Goal: Transaction & Acquisition: Obtain resource

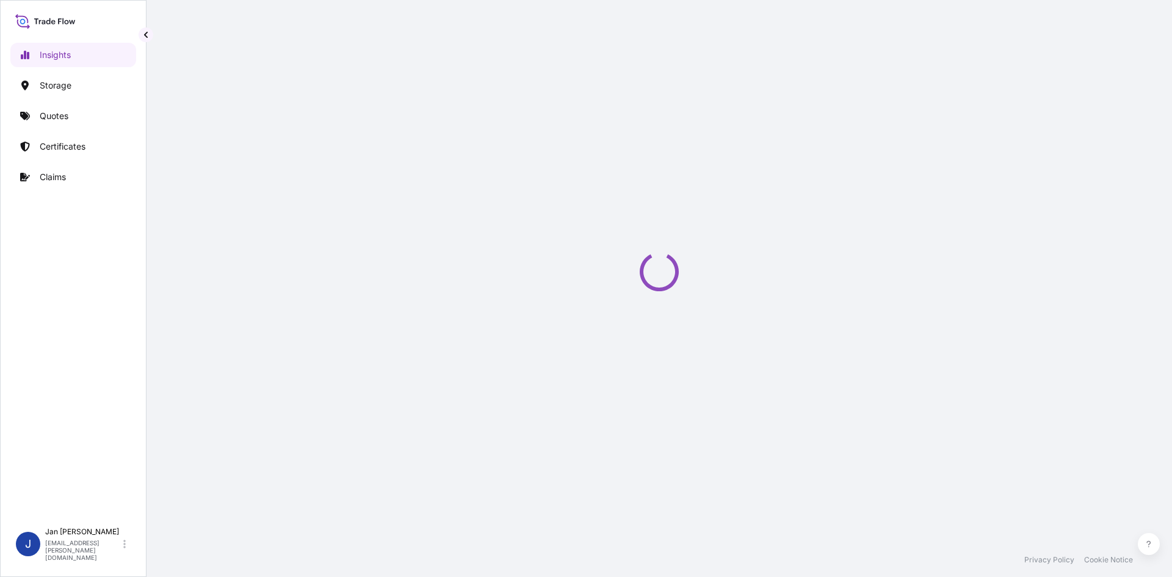
select select "2025"
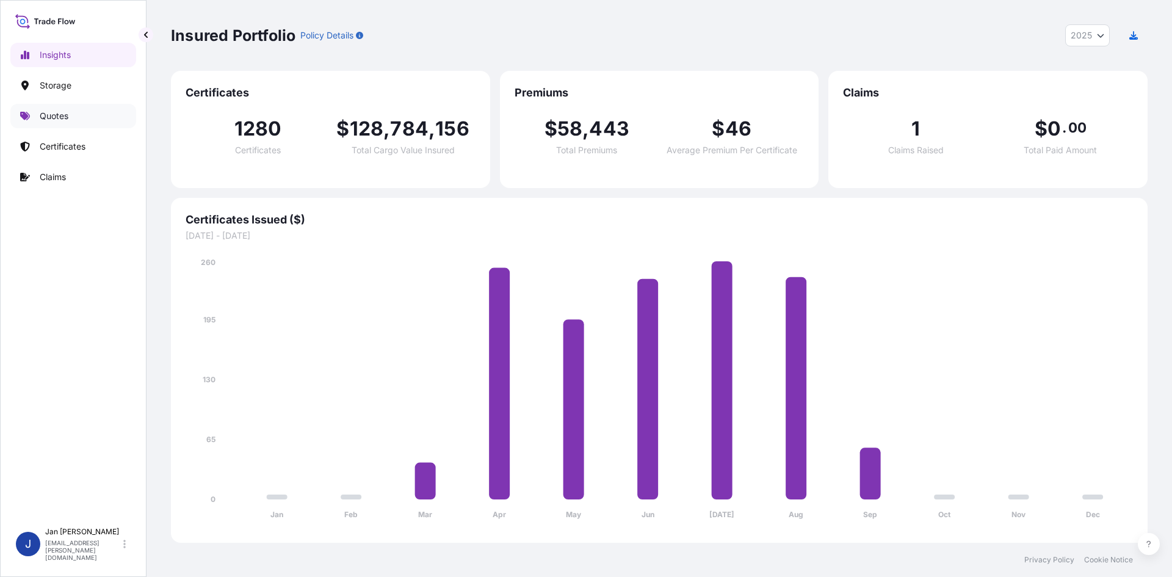
click at [46, 115] on p "Quotes" at bounding box center [54, 116] width 29 height 12
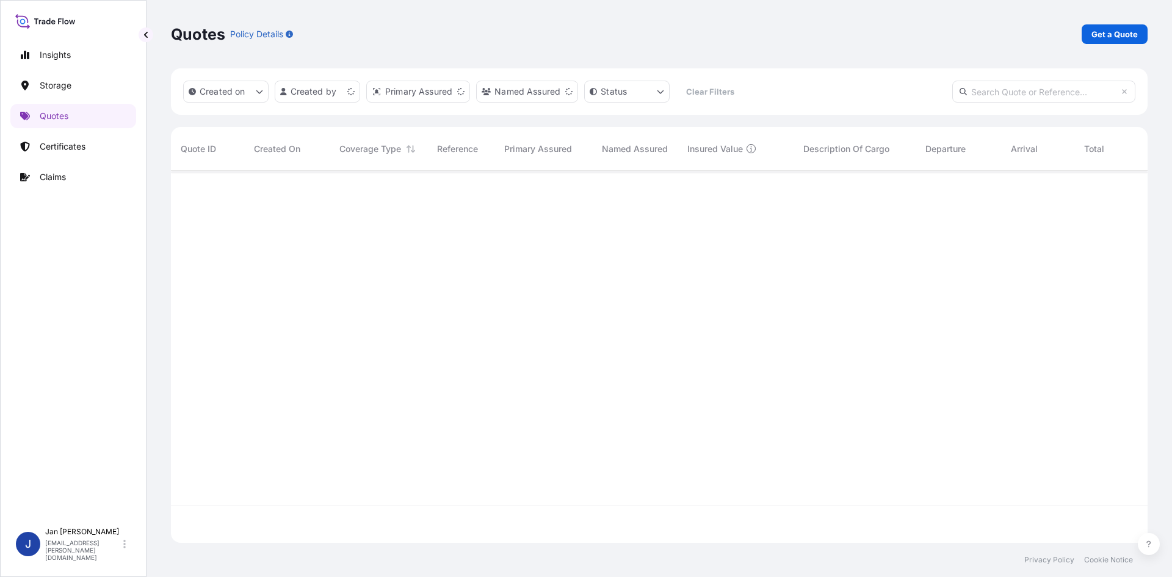
scroll to position [369, 968]
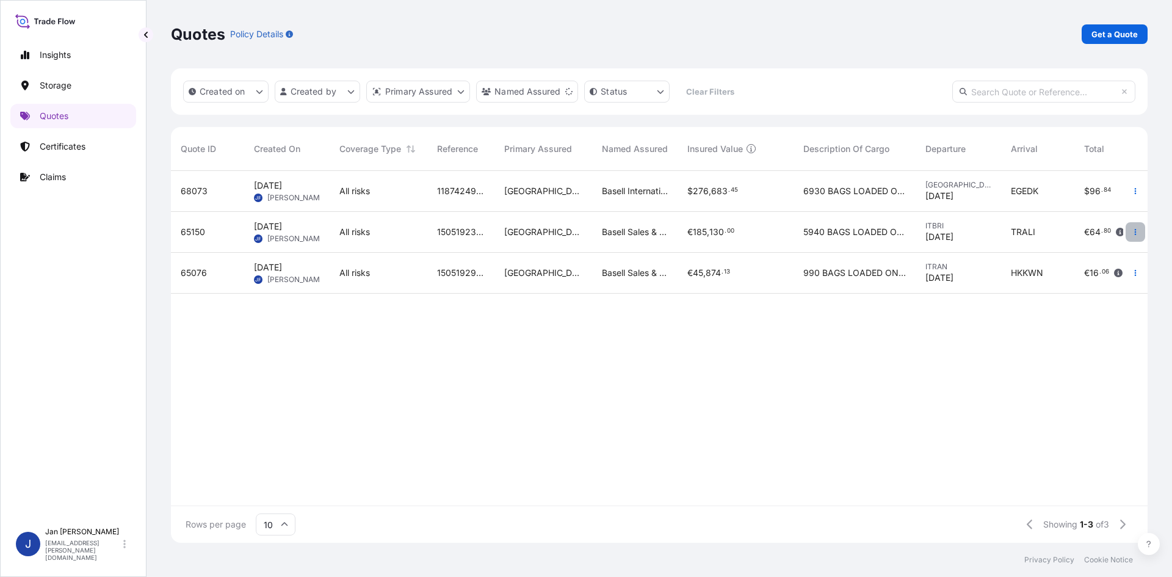
click at [1137, 228] on button "button" at bounding box center [1136, 232] width 20 height 20
click at [1106, 254] on p "Duplicate quote" at bounding box center [1085, 256] width 63 height 12
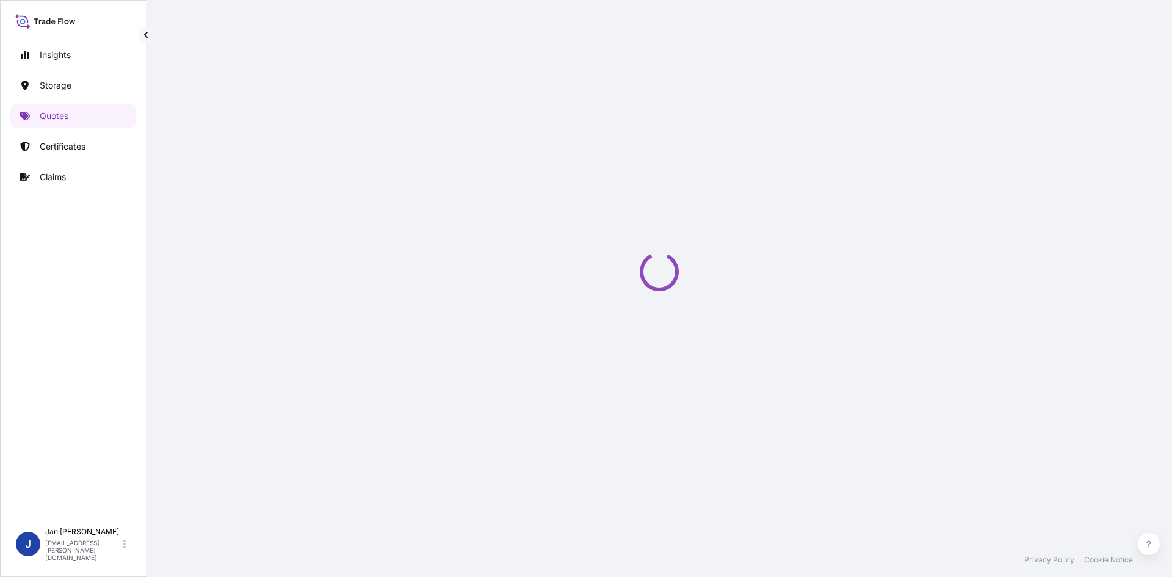
scroll to position [20, 0]
select select "Water"
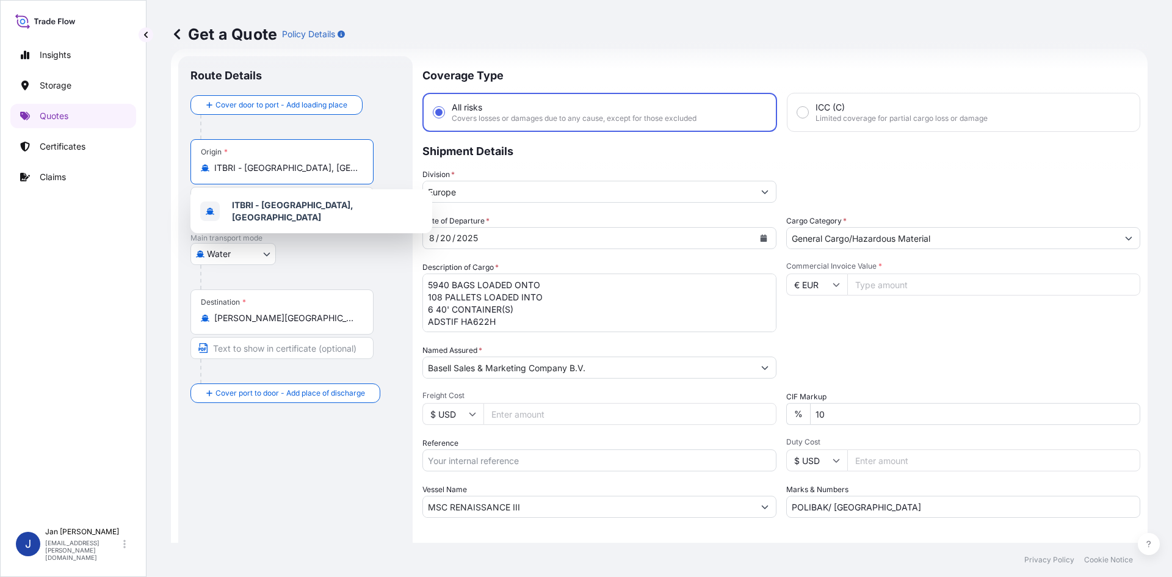
drag, startPoint x: 295, startPoint y: 169, endPoint x: 169, endPoint y: 166, distance: 125.8
click at [169, 166] on div "Get a Quote Policy Details Route Details Cover door to port - Add loading place…" at bounding box center [660, 271] width 1026 height 543
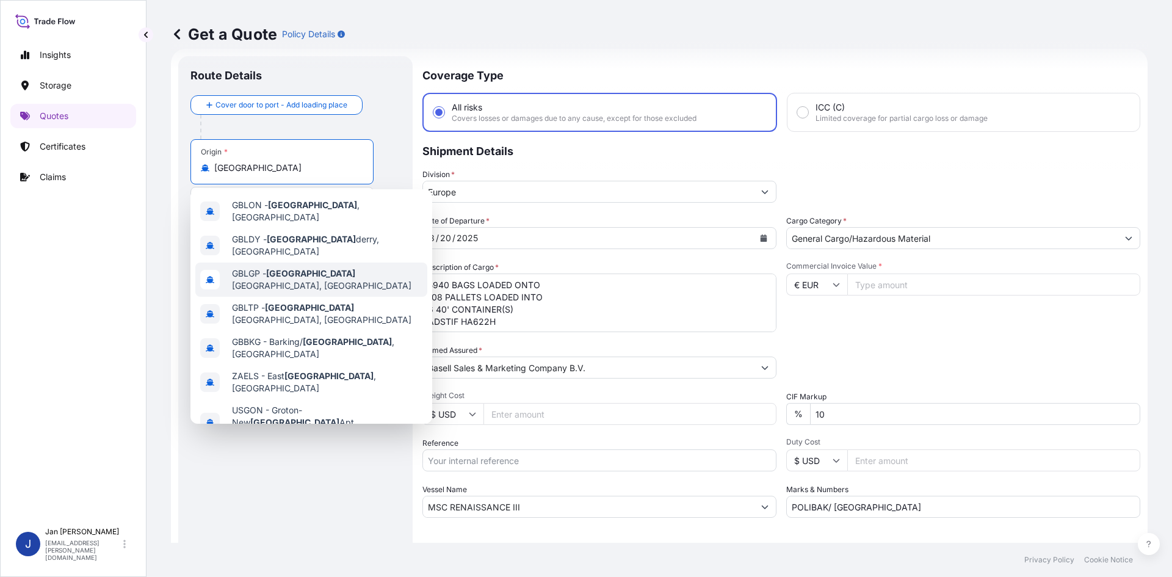
click at [381, 267] on span "GBLGP - [GEOGRAPHIC_DATA], [GEOGRAPHIC_DATA]" at bounding box center [327, 279] width 190 height 24
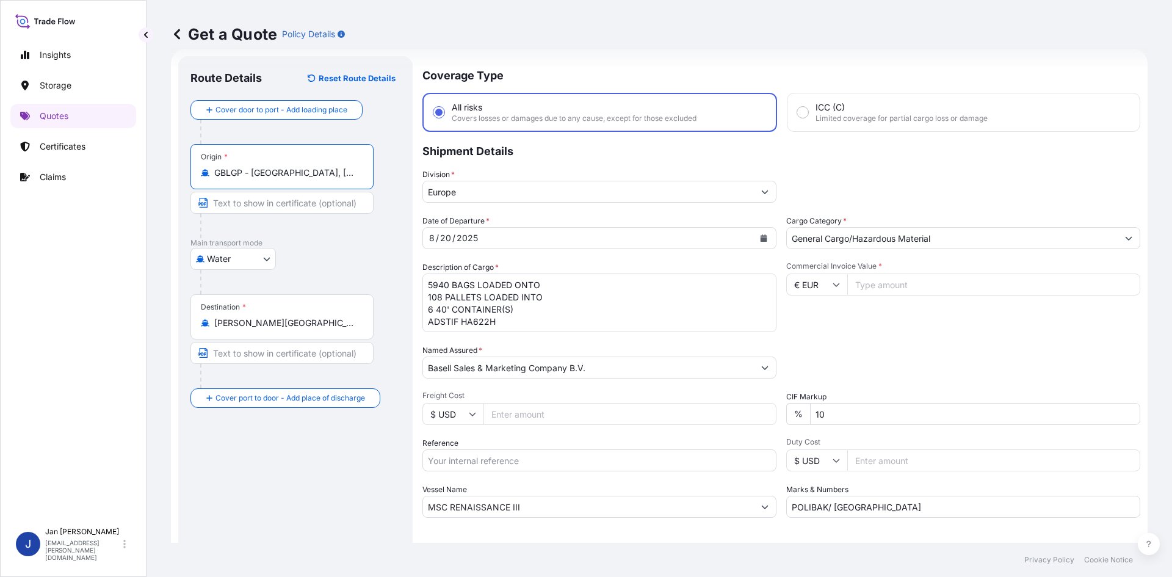
type input "GBLGP - [GEOGRAPHIC_DATA], [GEOGRAPHIC_DATA]"
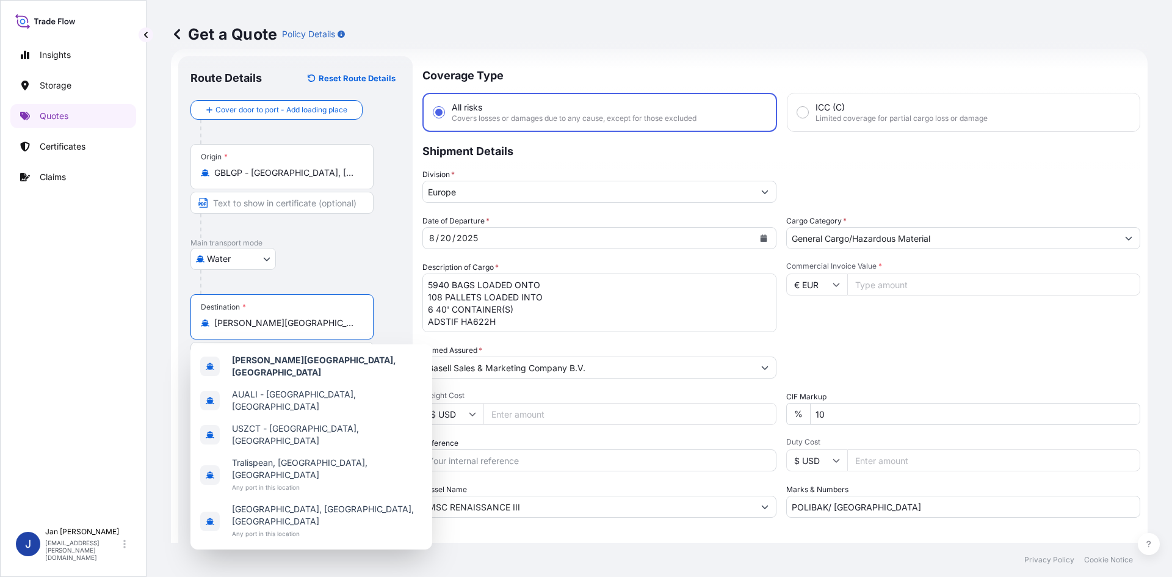
drag, startPoint x: 161, startPoint y: 320, endPoint x: 126, endPoint y: 324, distance: 35.0
click at [136, 324] on div "Insights Storage Quotes Certificates Claims J [PERSON_NAME] [EMAIL_ADDRESS][PER…" at bounding box center [586, 288] width 1172 height 577
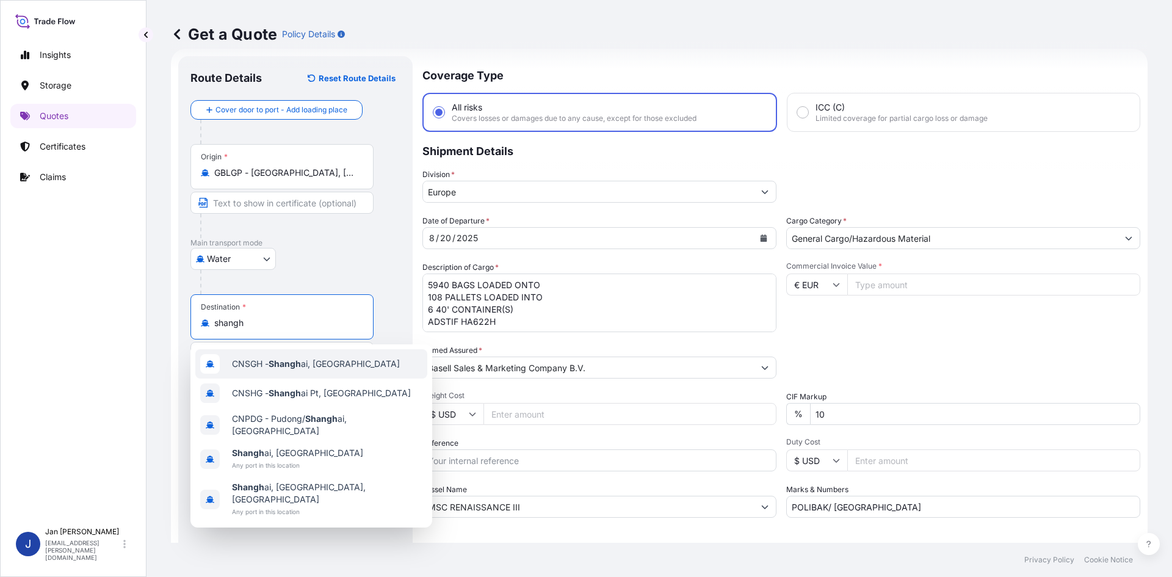
click at [263, 362] on span "CNSGH - Shangh ai, [GEOGRAPHIC_DATA]" at bounding box center [316, 364] width 168 height 12
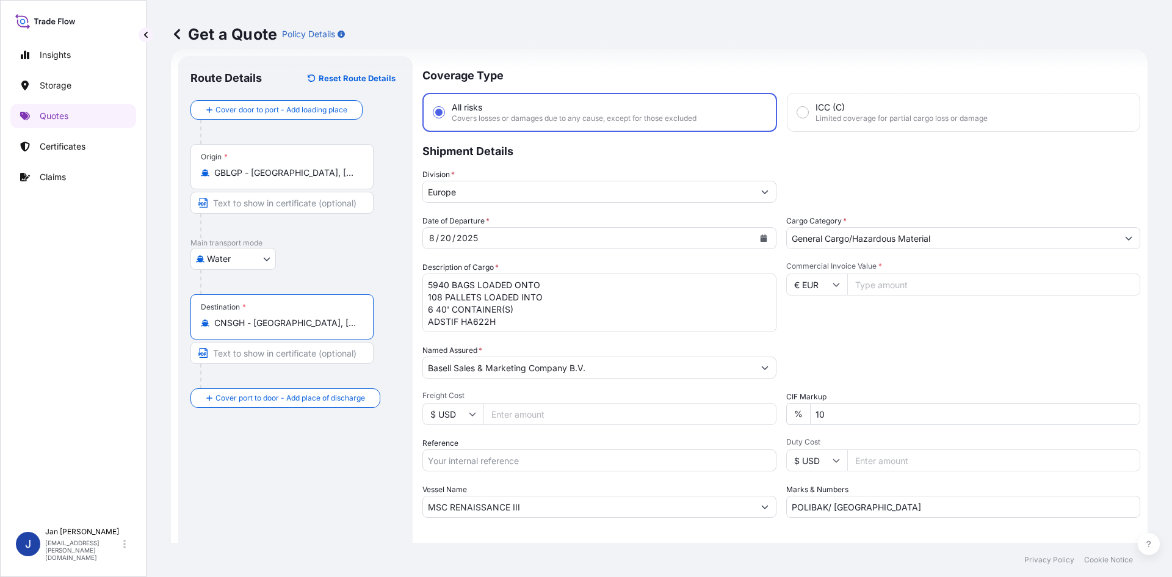
type input "CNSGH - [GEOGRAPHIC_DATA], [GEOGRAPHIC_DATA]"
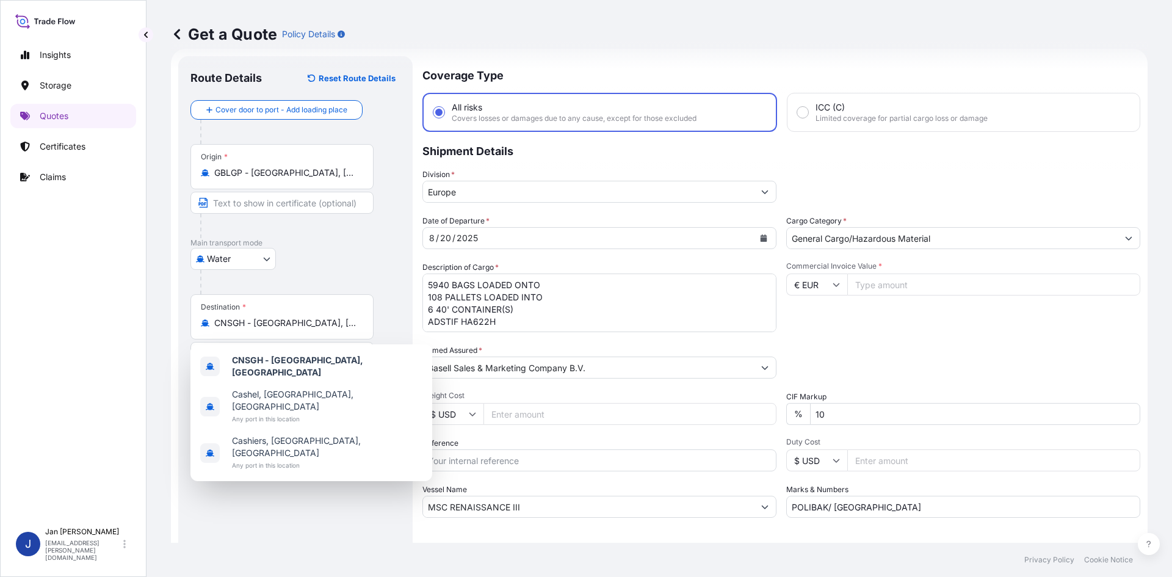
click at [925, 140] on p "Shipment Details" at bounding box center [781, 150] width 718 height 37
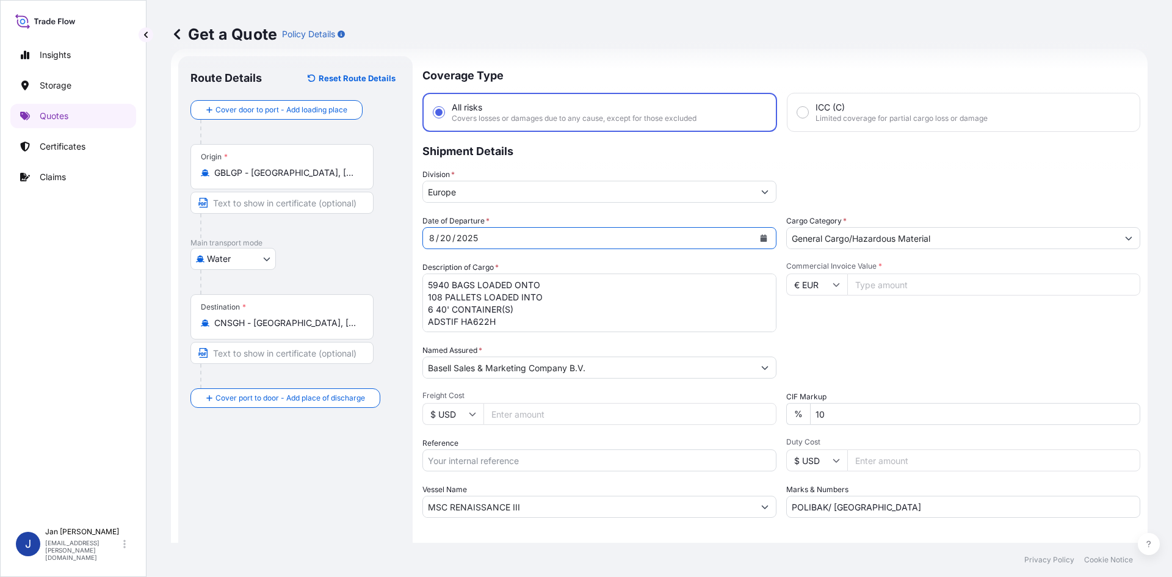
click at [631, 247] on div "8 / 20 / 2025" at bounding box center [588, 238] width 331 height 22
click at [760, 235] on icon "Calendar" at bounding box center [763, 237] width 7 height 7
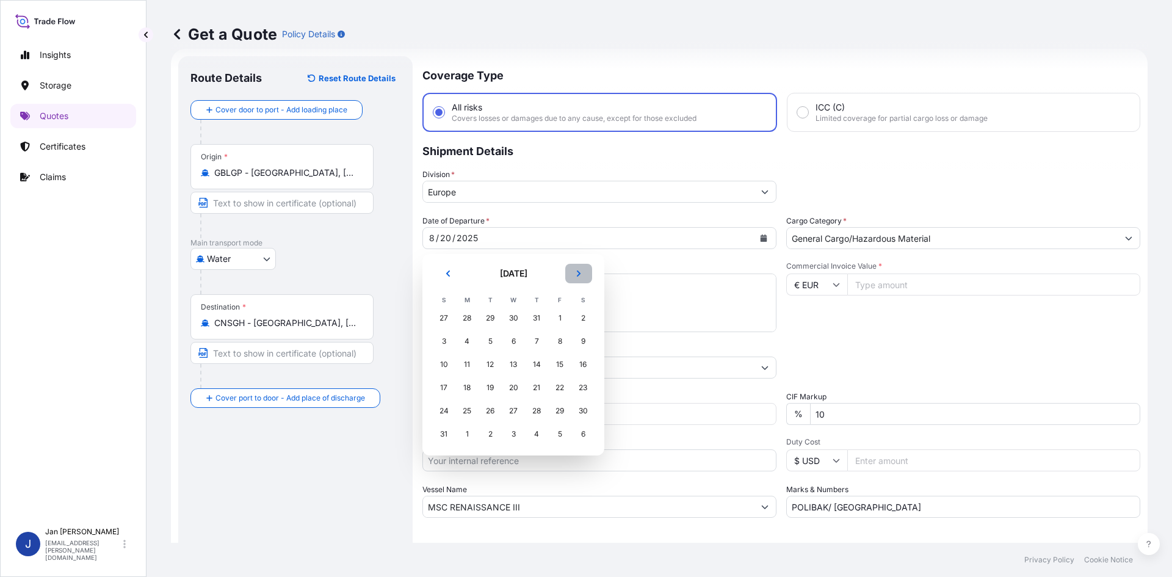
click at [587, 269] on button "Next" at bounding box center [578, 274] width 27 height 20
click at [533, 341] on div "11" at bounding box center [537, 341] width 22 height 22
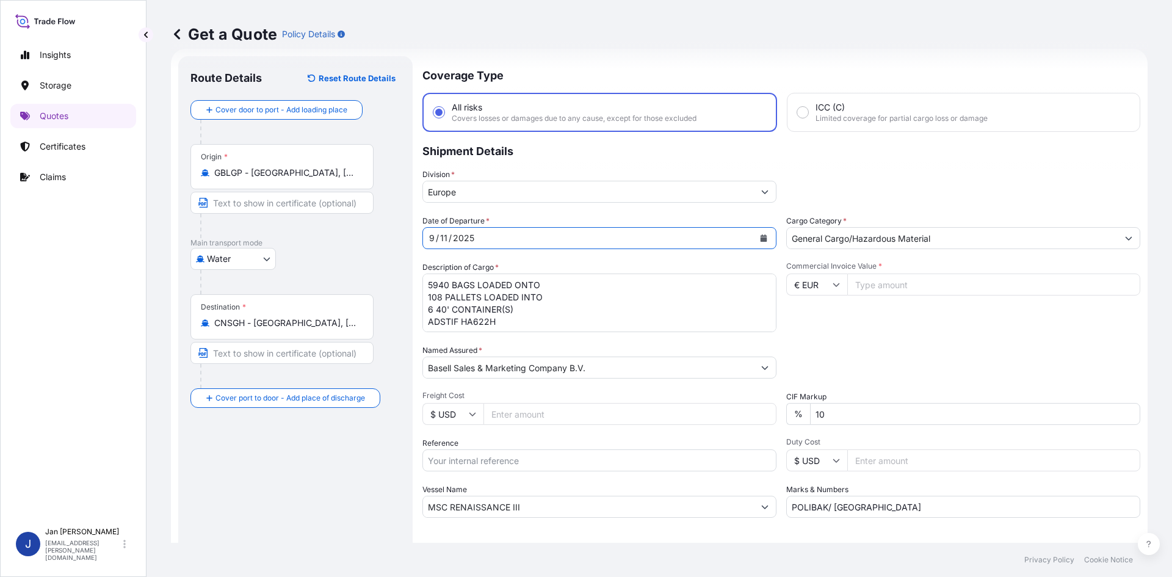
scroll to position [93, 0]
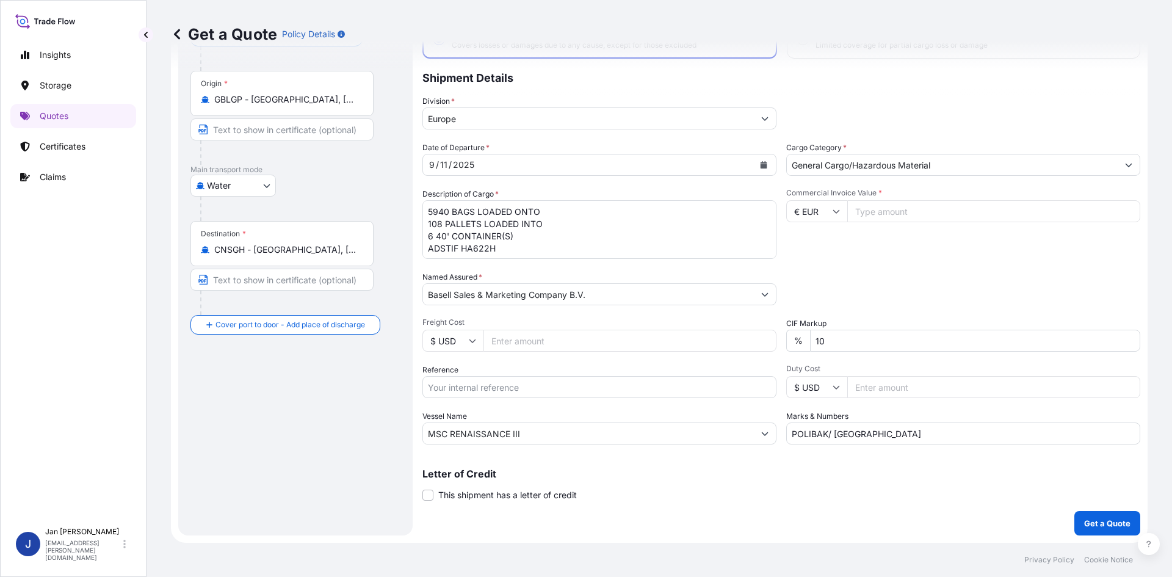
click at [486, 386] on input "Reference" at bounding box center [599, 387] width 354 height 22
paste input "1187416432"
type input "1187416432"
paste input "AERSK MC-KINNEY MOLLER"
drag, startPoint x: 538, startPoint y: 435, endPoint x: 263, endPoint y: 450, distance: 275.7
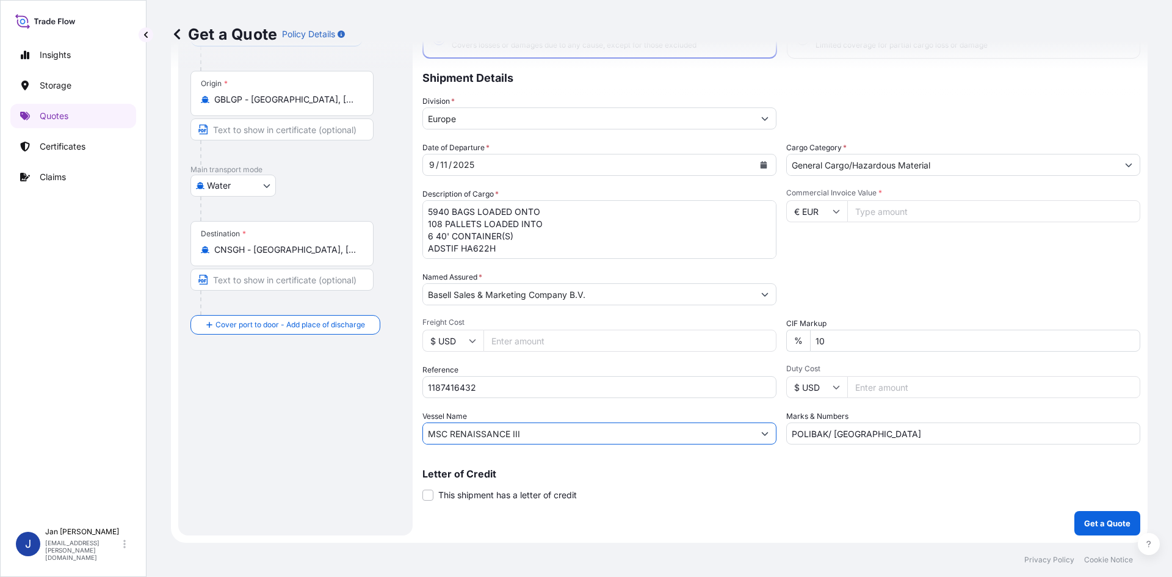
click at [242, 446] on form "Route Details Reset Route Details Cover door to port - Add loading place Place …" at bounding box center [659, 259] width 977 height 567
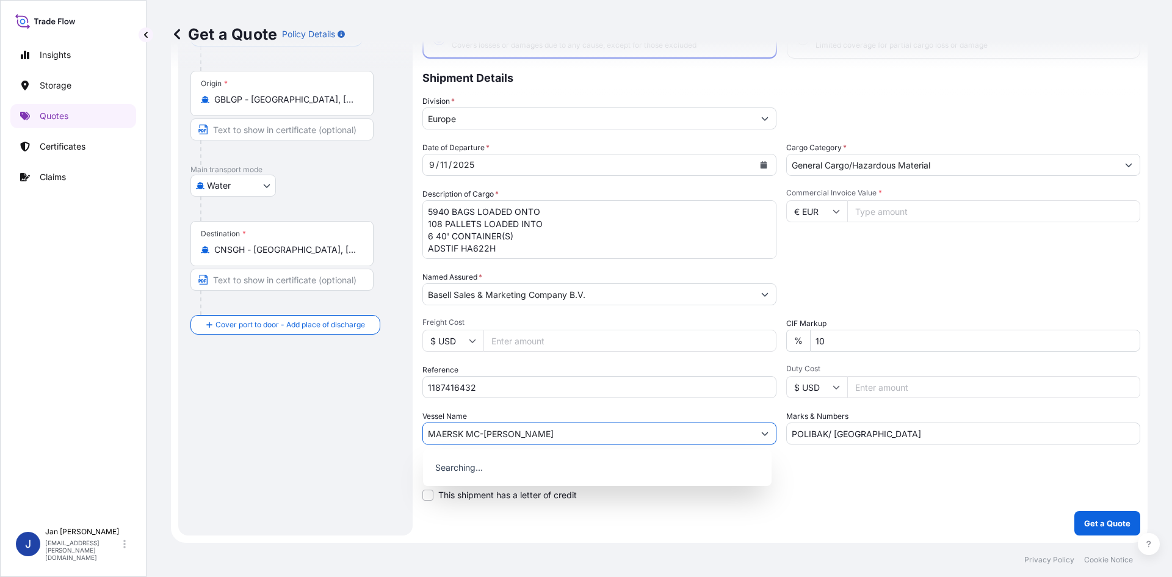
type input "MAERSK MC-KINNEY MOLLER"
click at [327, 427] on div "Route Details Reset Route Details Cover door to port - Add loading place Place …" at bounding box center [295, 259] width 210 height 528
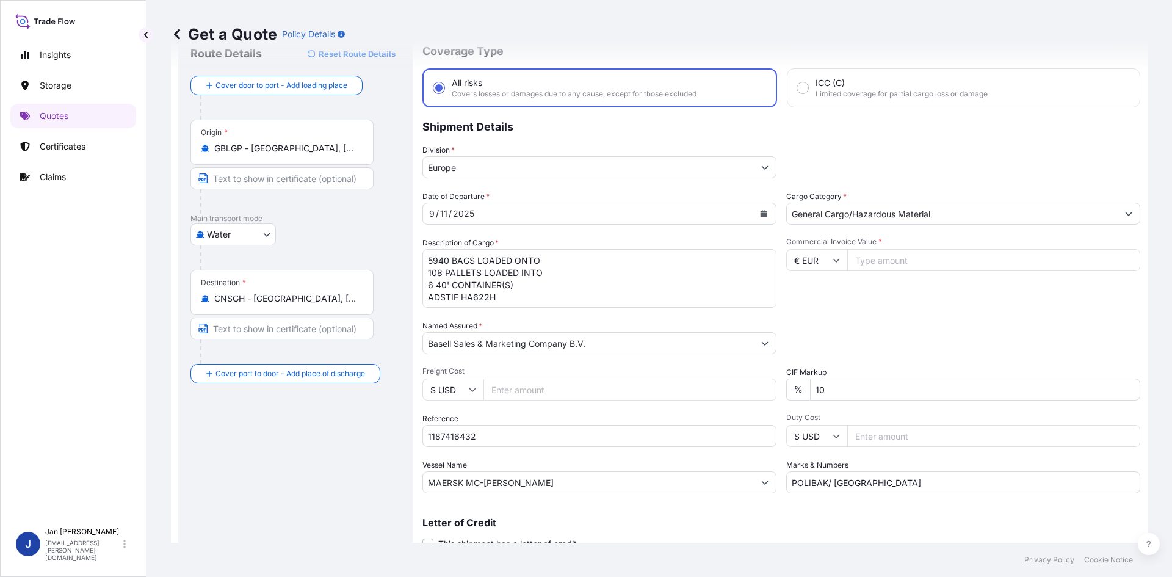
scroll to position [32, 0]
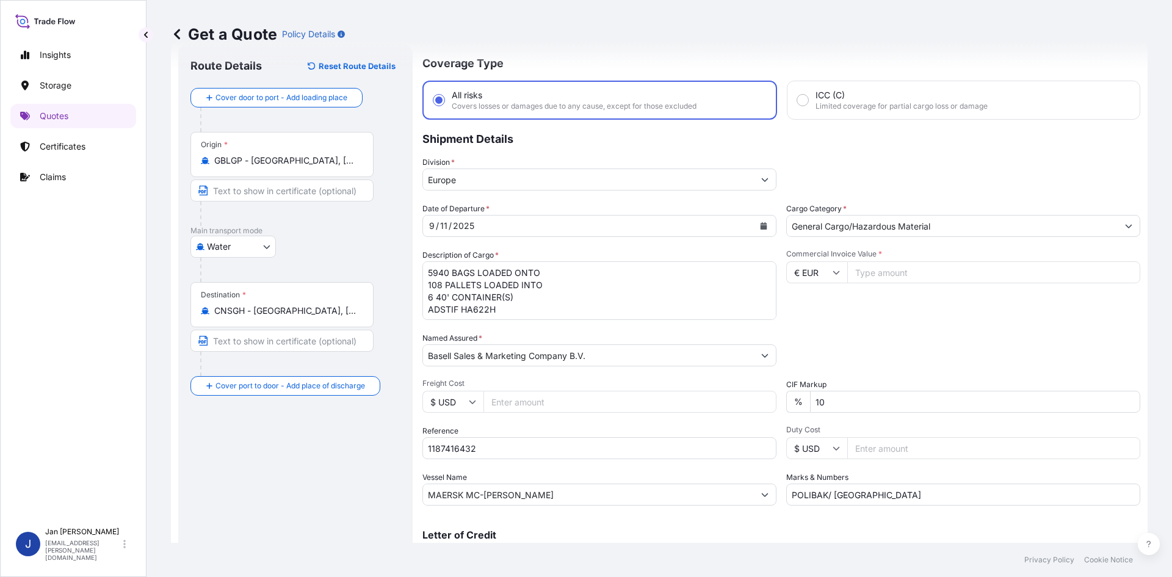
click at [904, 275] on input "Commercial Invoice Value *" at bounding box center [993, 272] width 293 height 22
type input "44205.73"
click at [910, 324] on div "Date of Departure * 9 / 11 / 2025 Cargo Category * General Cargo/Hazardous Mate…" at bounding box center [781, 354] width 718 height 303
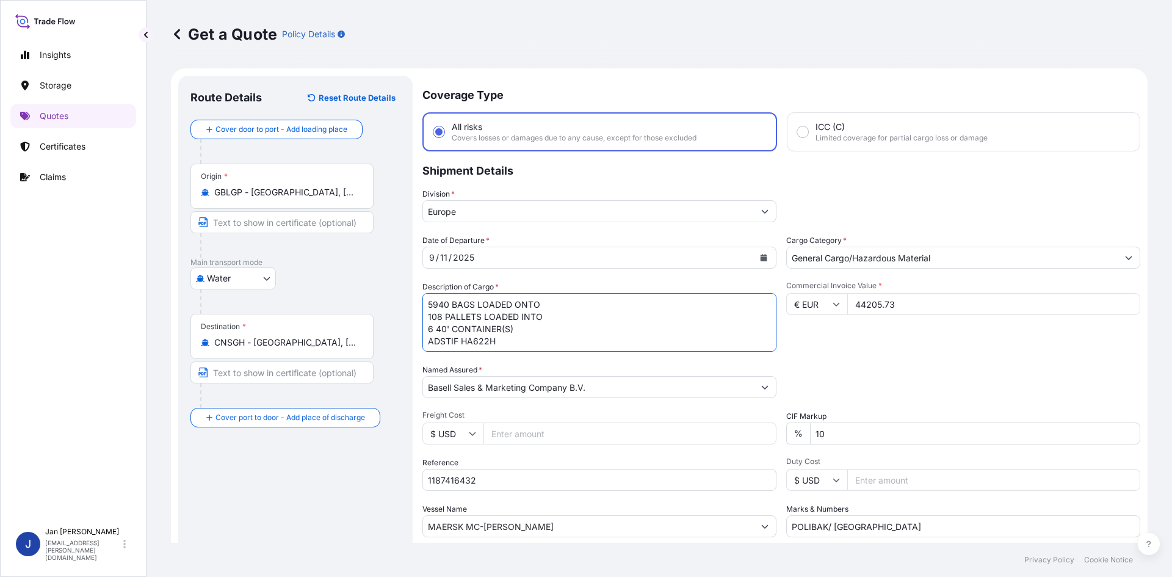
scroll to position [1, 0]
drag, startPoint x: 426, startPoint y: 306, endPoint x: 513, endPoint y: 380, distance: 113.9
click at [513, 380] on div "Date of Departure * 9 / 11 / 2025 Cargo Category * General Cargo/Hazardous Mate…" at bounding box center [781, 385] width 718 height 303
paste textarea "BAGS LOADED ONTO 18 PALLETS LOADED INTO 1 40' HIGH CUBE CONTAINER 24.750 MT MOP…"
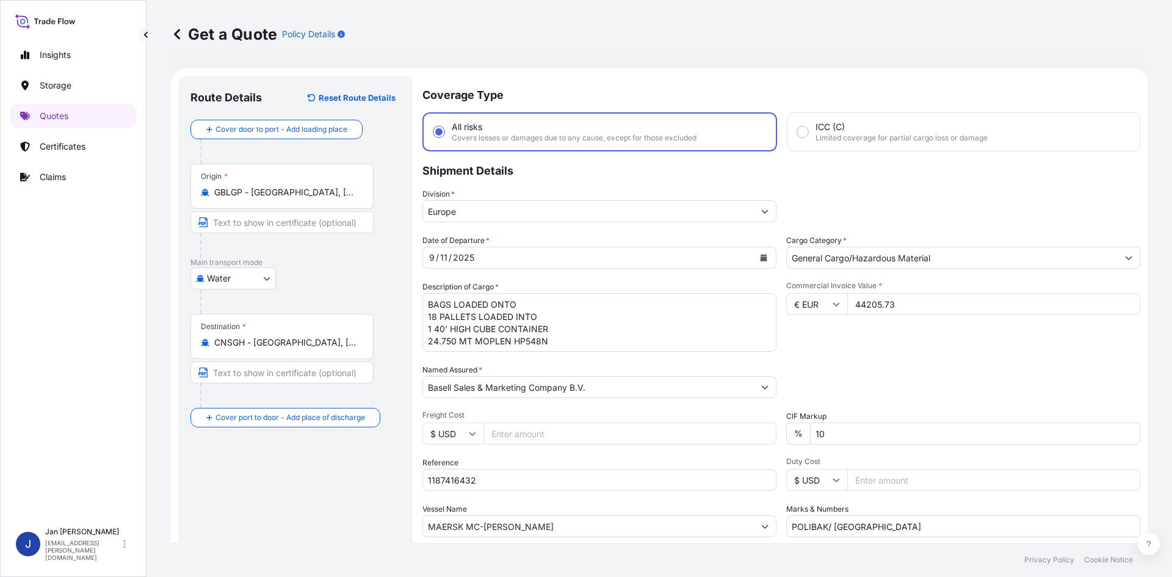
click at [428, 300] on textarea "5940 BAGS LOADED ONTO 108 PALLETS LOADED INTO 6 40' CONTAINER(S) ADSTIF HA622H" at bounding box center [599, 322] width 354 height 59
paste textarea "990"
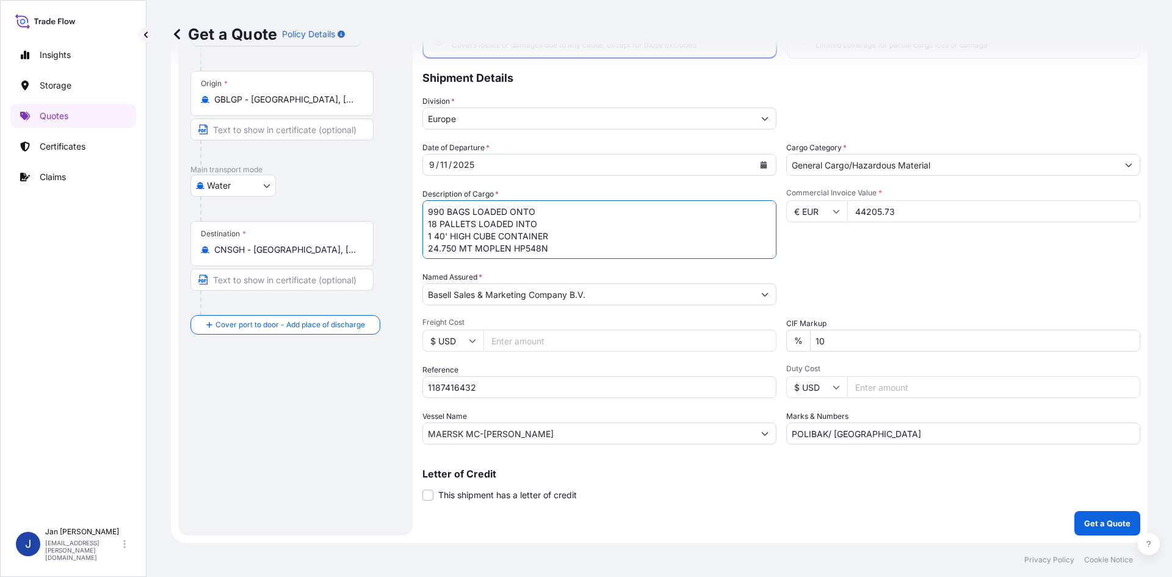
type textarea "990 BAGS LOADED ONTO 18 PALLETS LOADED INTO 1 40' HIGH CUBE CONTAINER 24.750 MT…"
drag, startPoint x: 683, startPoint y: 416, endPoint x: 575, endPoint y: 427, distance: 108.0
click at [573, 430] on div "Date of Departure * 9 / 11 / 2025 Cargo Category * General Cargo/Hazardous Mate…" at bounding box center [781, 293] width 718 height 303
click at [933, 283] on div "Packing Category Type to search a container mode Please select a primary mode o…" at bounding box center [963, 288] width 354 height 34
click at [1096, 513] on button "Get a Quote" at bounding box center [1107, 523] width 66 height 24
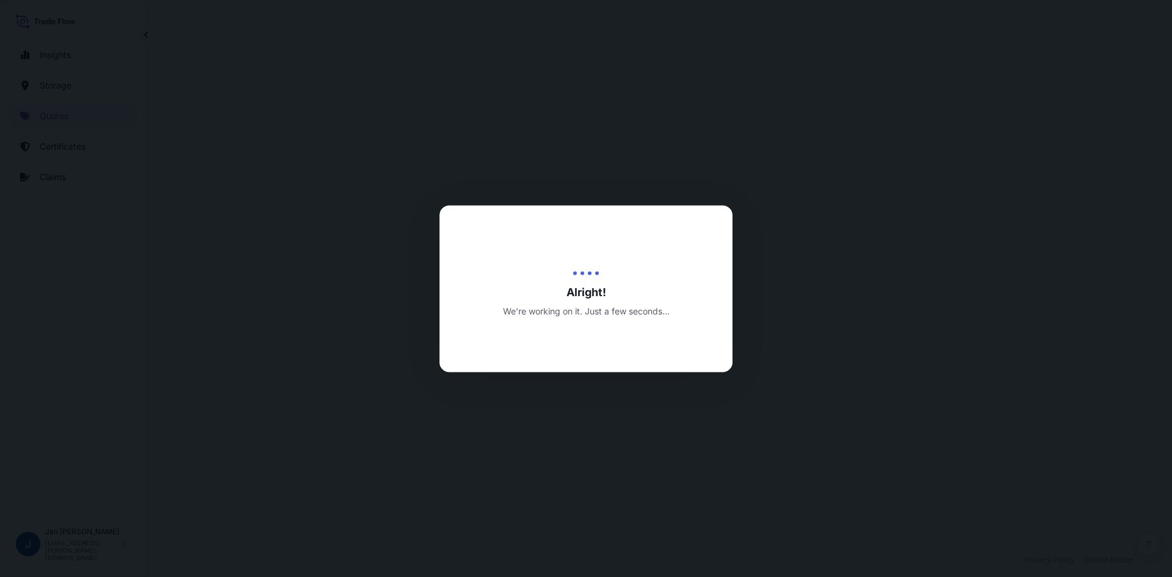
select select "Water"
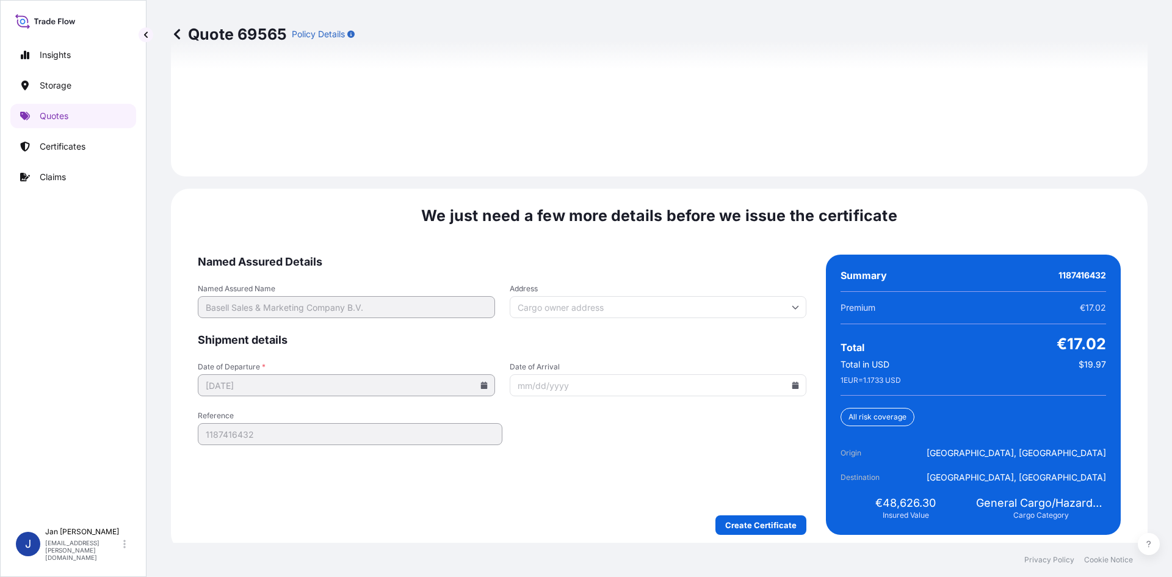
scroll to position [1751, 0]
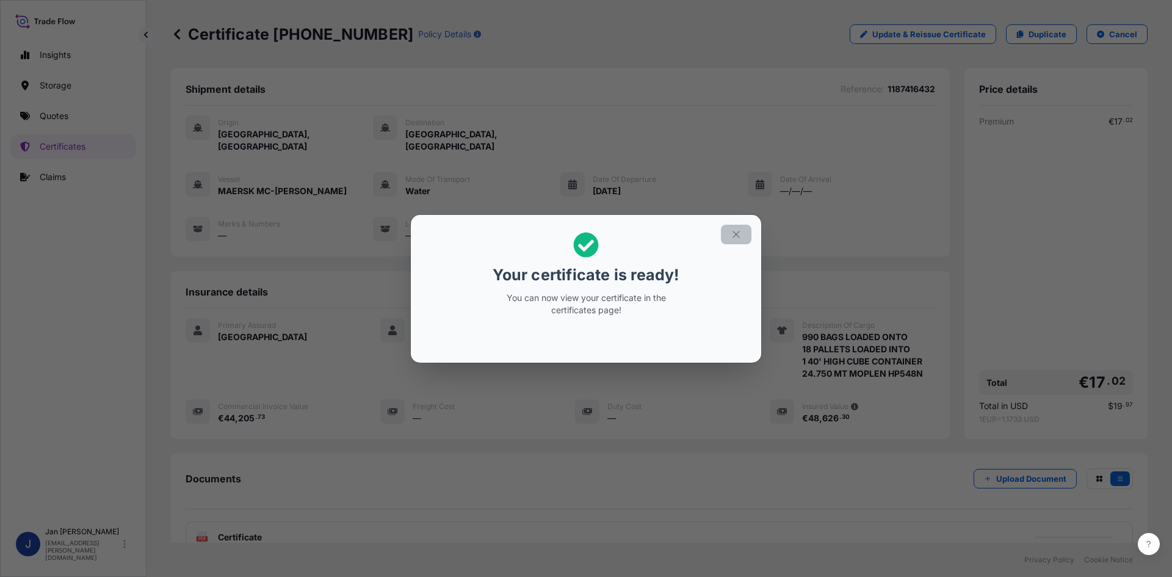
click at [739, 237] on icon "button" at bounding box center [736, 234] width 7 height 7
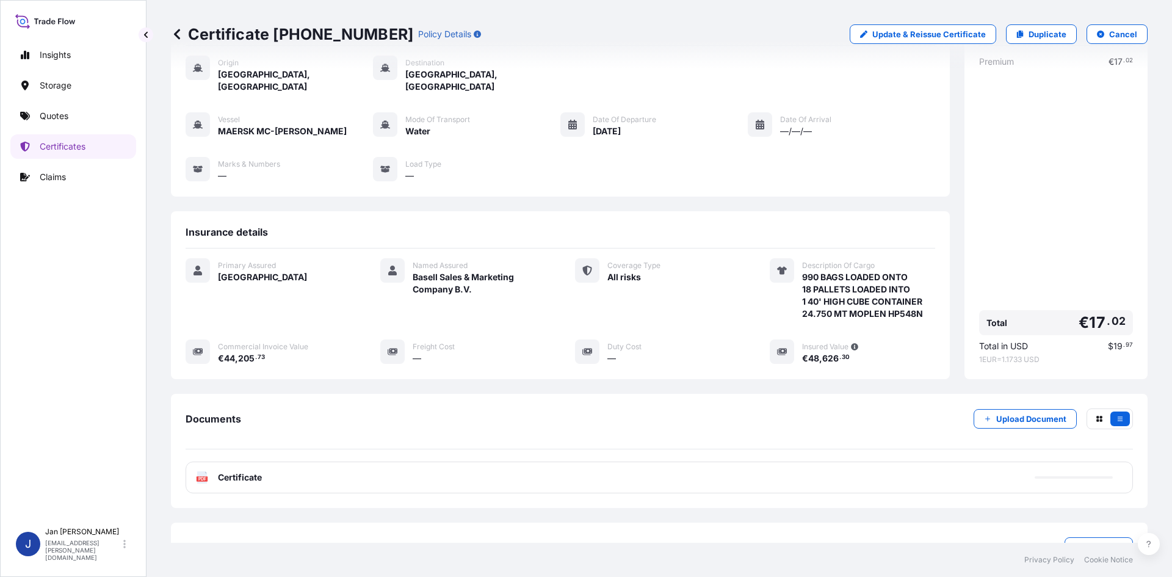
scroll to position [101, 0]
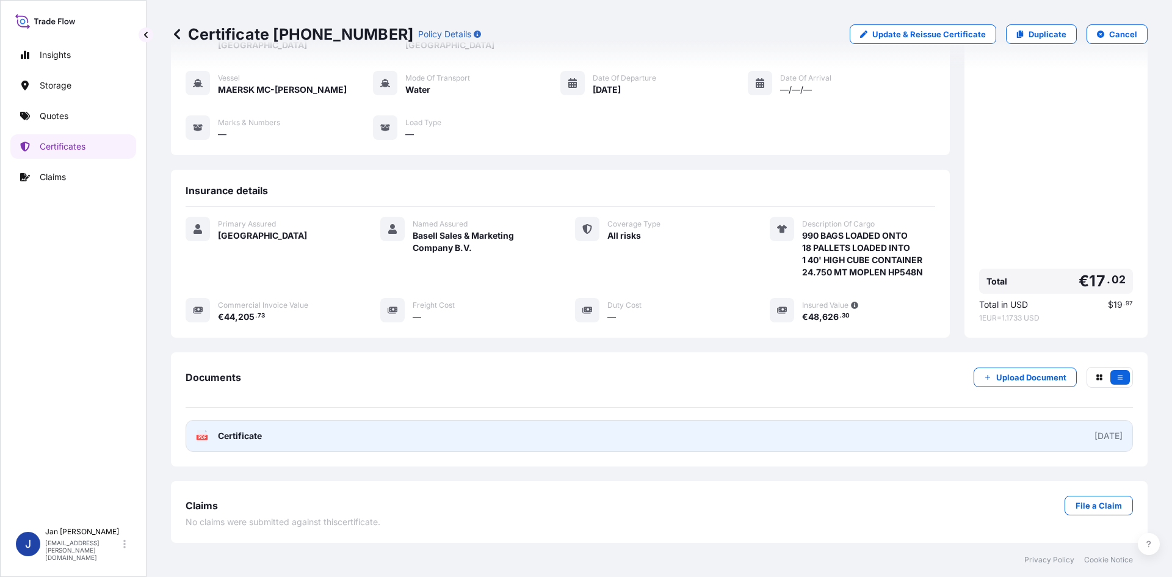
click at [700, 439] on link "PDF Certificate 2025-09-12" at bounding box center [659, 436] width 947 height 32
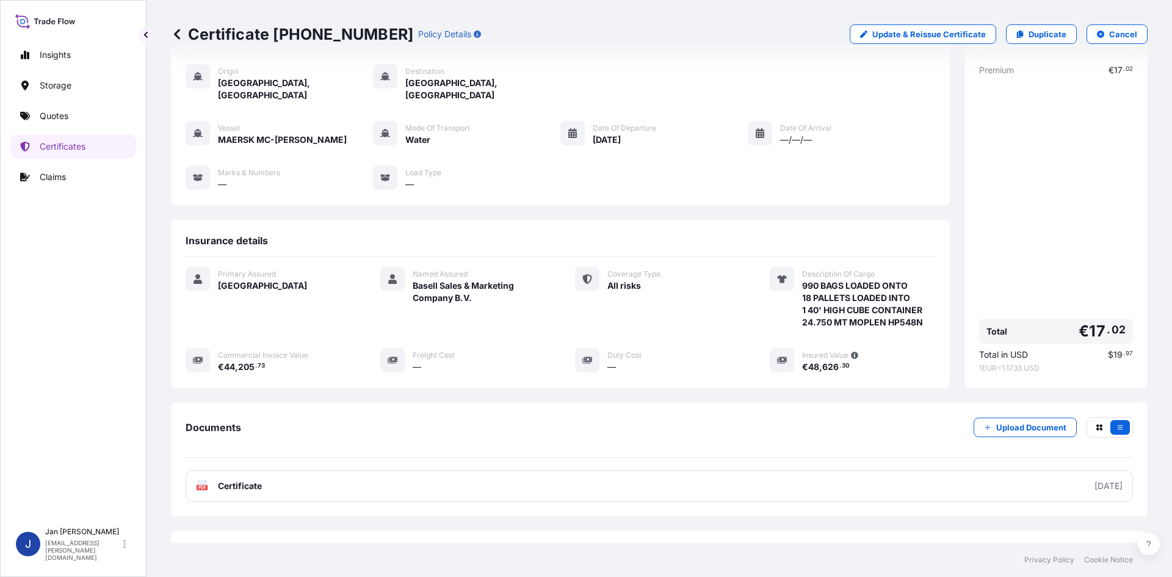
scroll to position [0, 0]
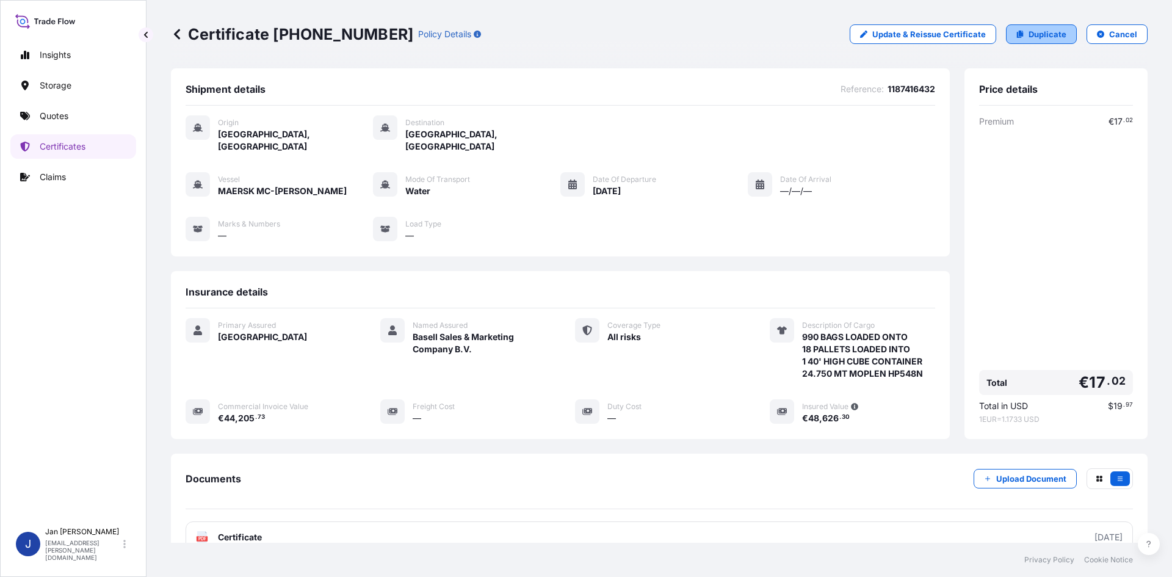
click at [1029, 33] on p "Duplicate" at bounding box center [1048, 34] width 38 height 12
select select "Water"
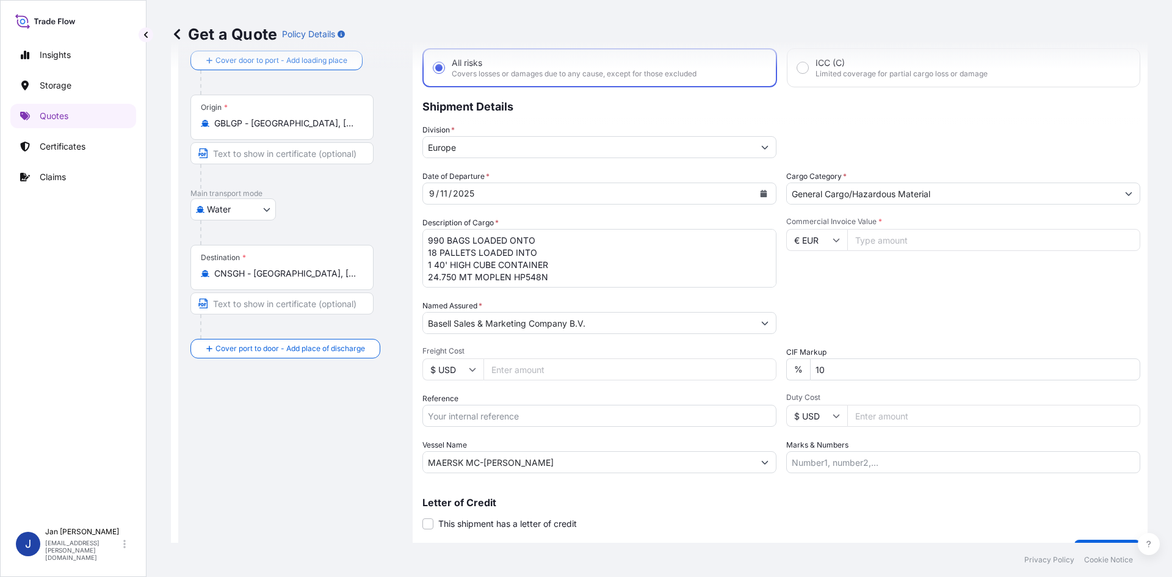
scroll to position [93, 0]
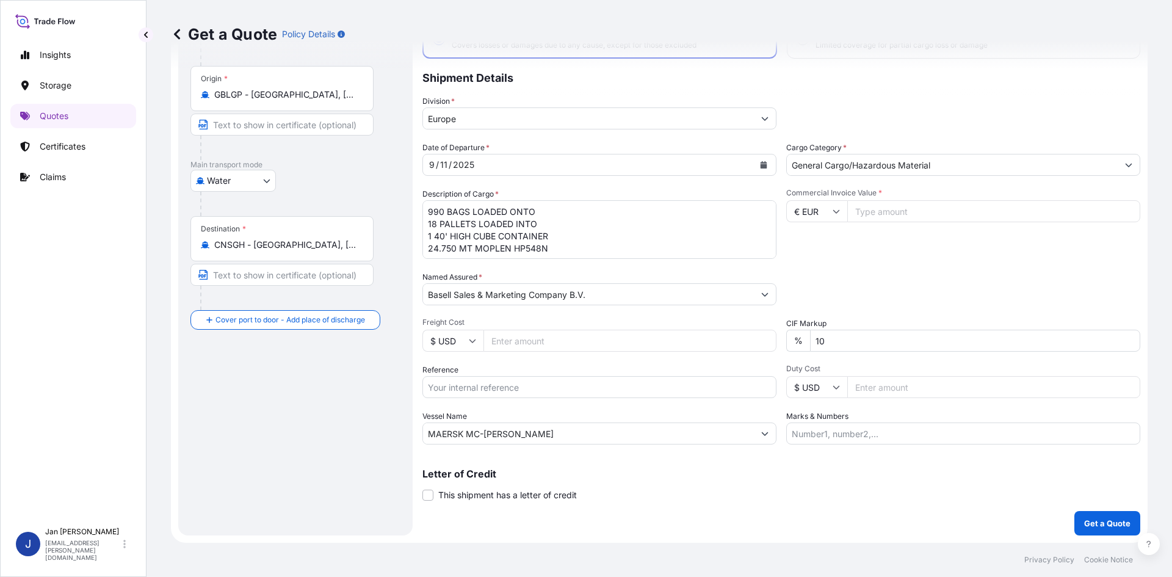
click at [606, 390] on input "Reference" at bounding box center [599, 387] width 354 height 22
paste input "1187436527"
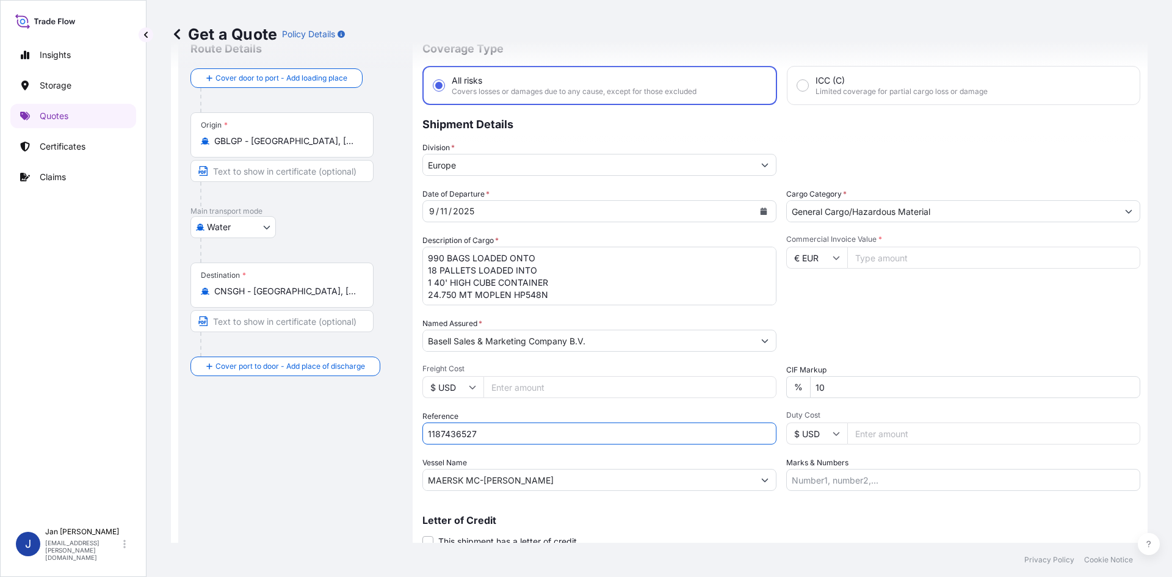
scroll to position [0, 0]
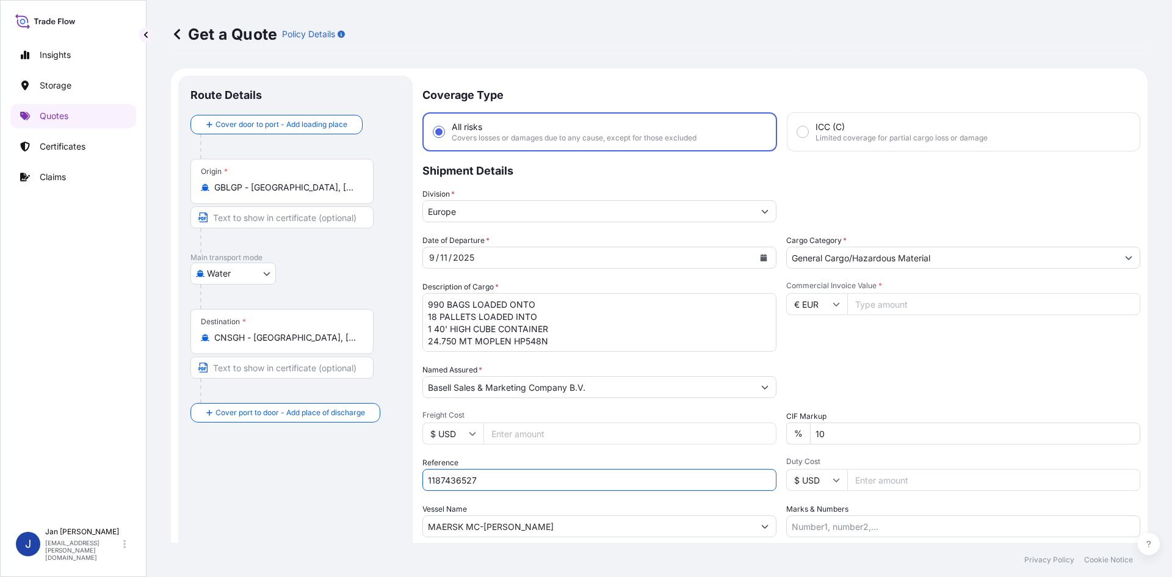
type input "1187436527"
drag, startPoint x: 426, startPoint y: 305, endPoint x: 729, endPoint y: 414, distance: 322.5
click at [729, 414] on div "Date of Departure * 9 / 11 / 2025 Cargo Category * General Cargo/Hazardous Mate…" at bounding box center [781, 385] width 718 height 303
paste textarea "BAGS LOADED ONTO 72 PALLETS LOADED INTO 4 40' HIGH CUBE CONTAINER 99.000 MT PUR…"
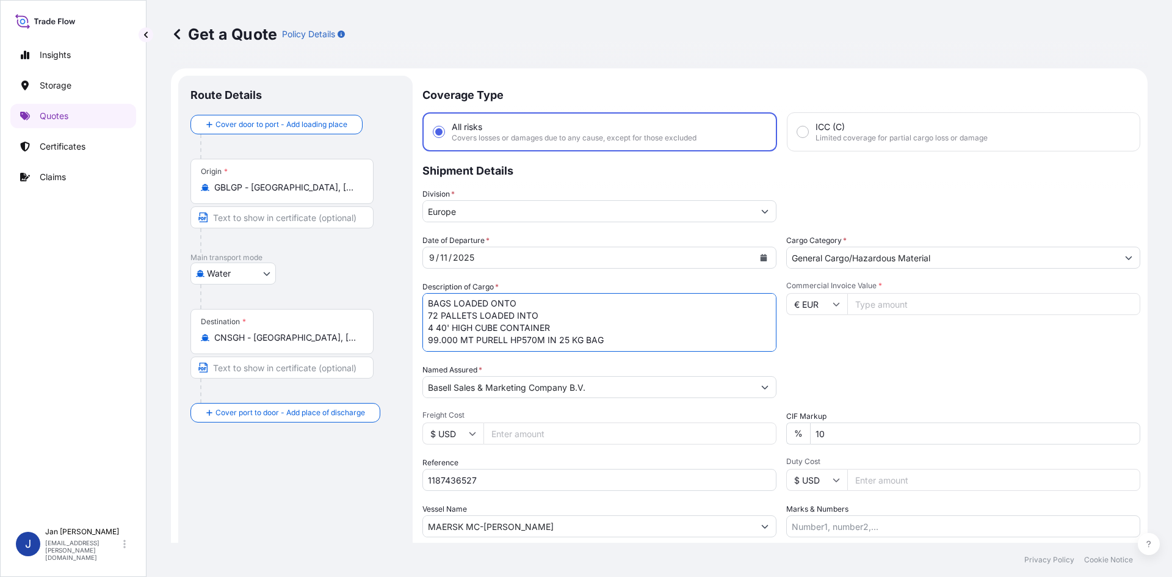
scroll to position [0, 0]
drag, startPoint x: 427, startPoint y: 304, endPoint x: 435, endPoint y: 311, distance: 10.8
click at [427, 304] on textarea "990 BAGS LOADED ONTO 18 PALLETS LOADED INTO 1 40' HIGH CUBE CONTAINER 24.750 MT…" at bounding box center [599, 322] width 354 height 59
paste textarea "3.960"
type textarea "3.960 BAGS LOADED ONTO 72 PALLETS LOADED INTO 4 40' HIGH CUBE CONTAINER 99.000 …"
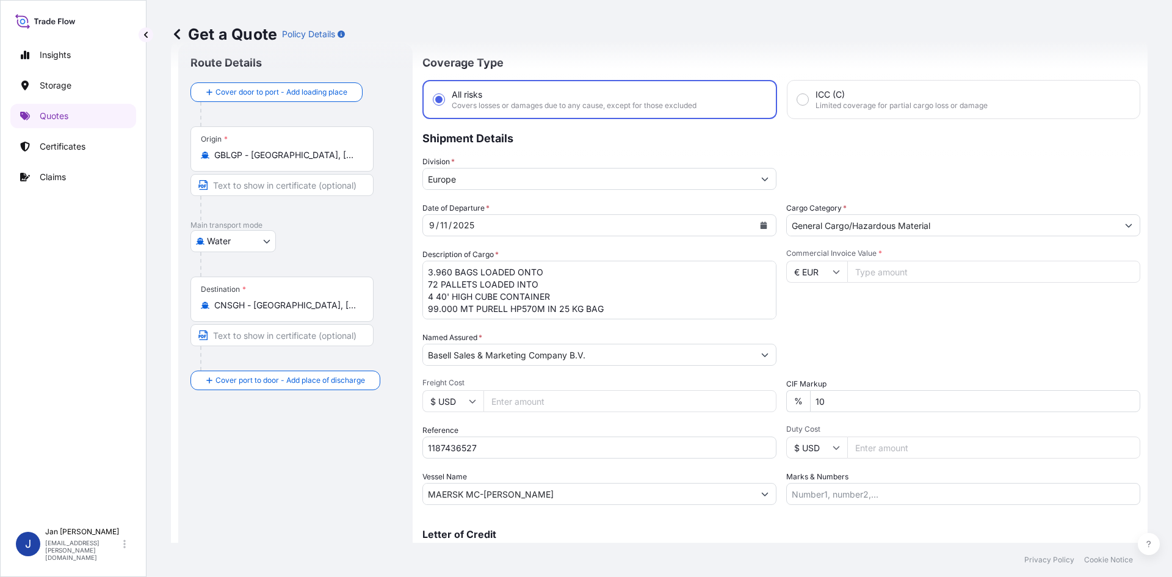
scroll to position [61, 0]
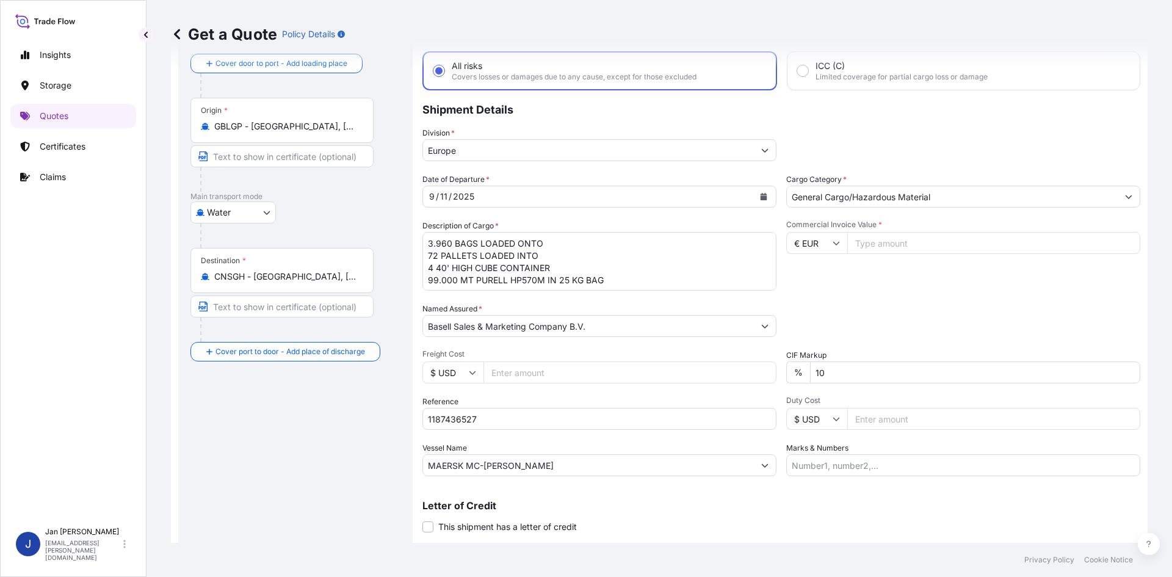
click at [933, 253] on input "Commercial Invoice Value *" at bounding box center [993, 243] width 293 height 22
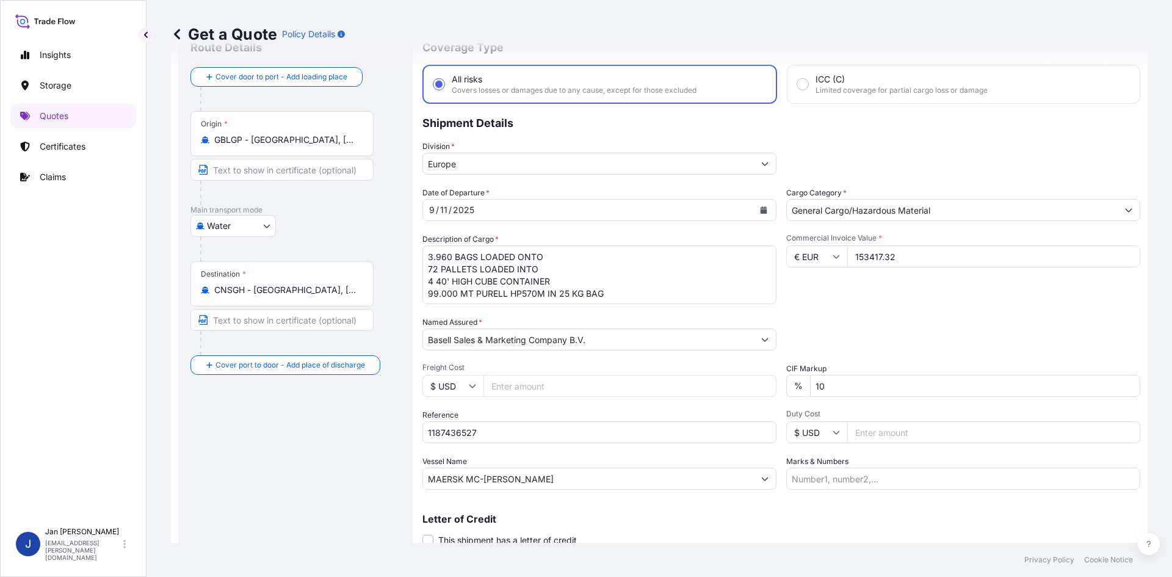
scroll to position [93, 0]
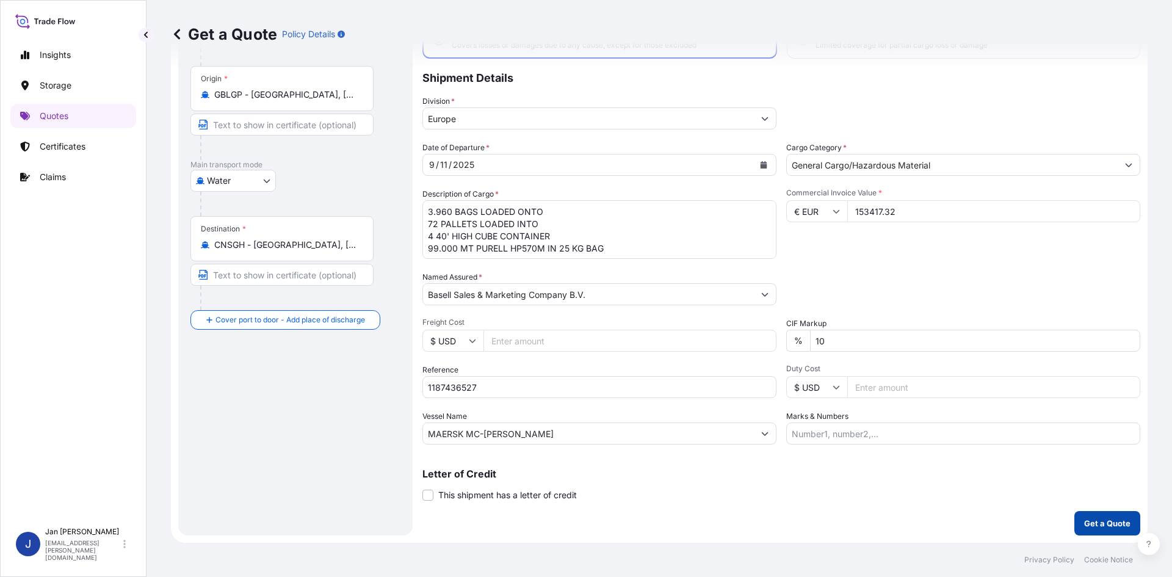
type input "153417.32"
click at [1079, 532] on button "Get a Quote" at bounding box center [1107, 523] width 66 height 24
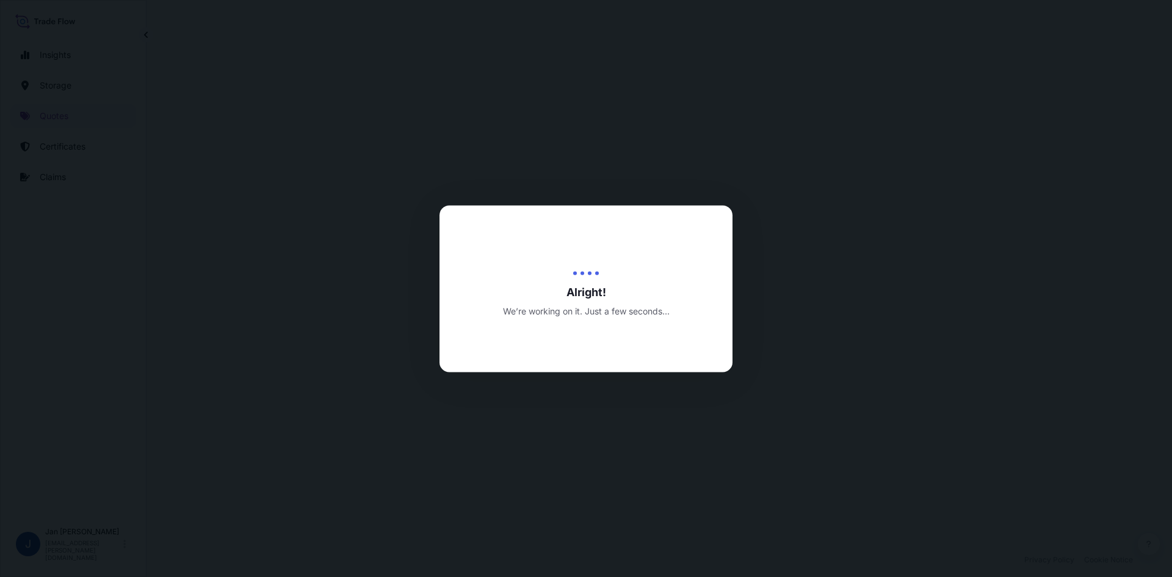
select select "Water"
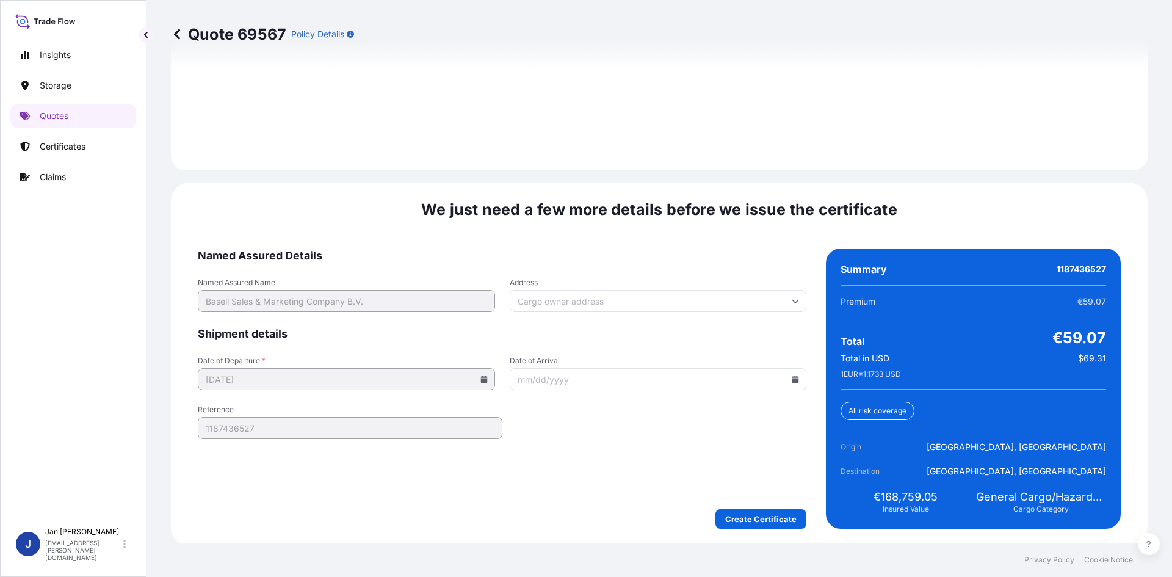
scroll to position [1751, 0]
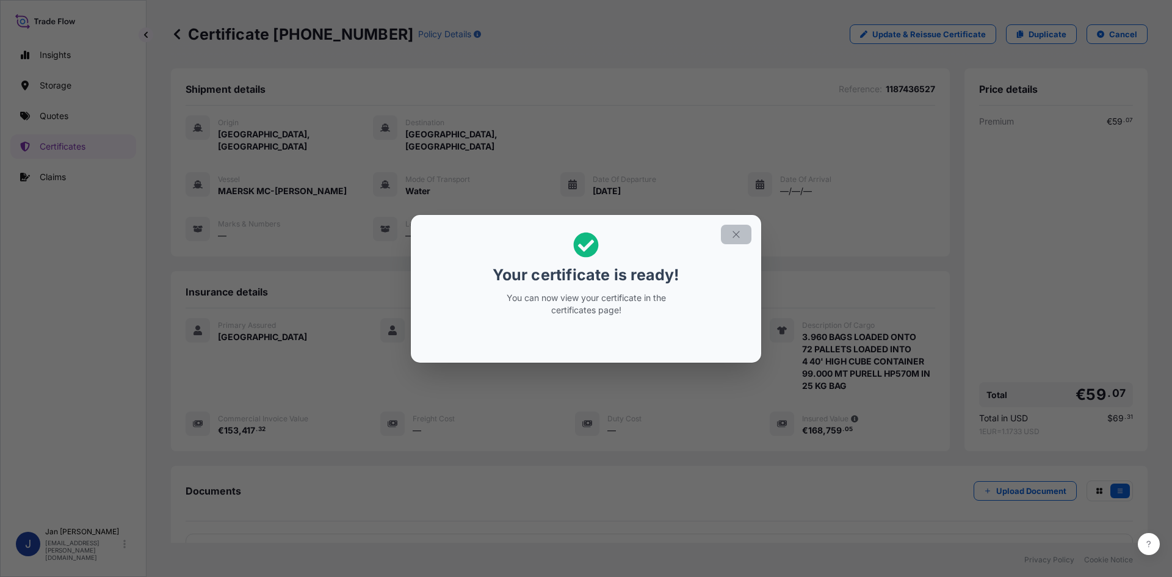
click at [736, 237] on icon "button" at bounding box center [736, 234] width 11 height 11
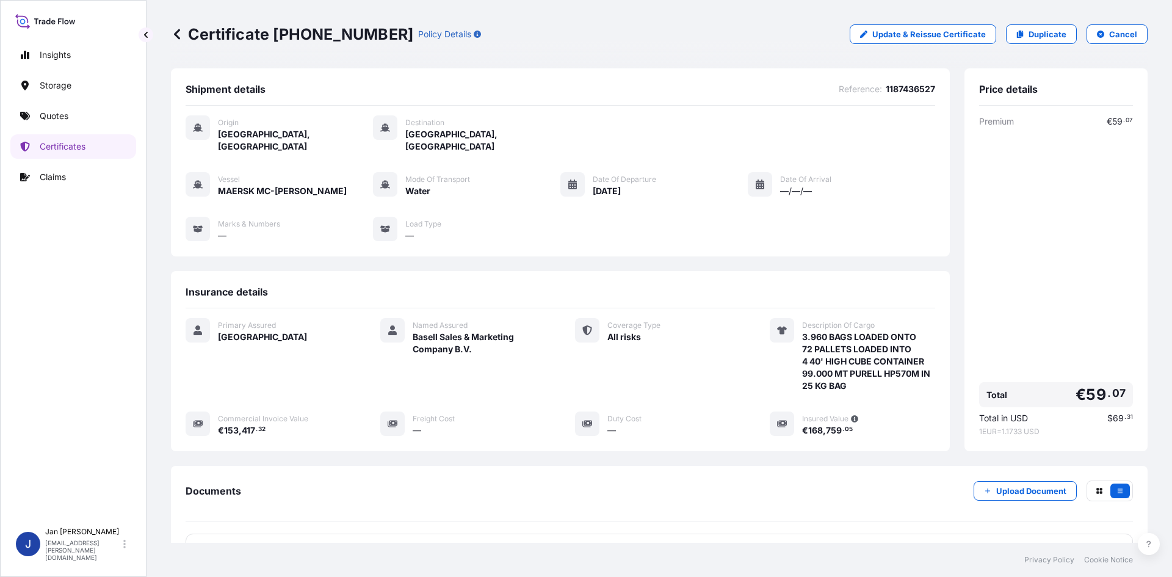
scroll to position [114, 0]
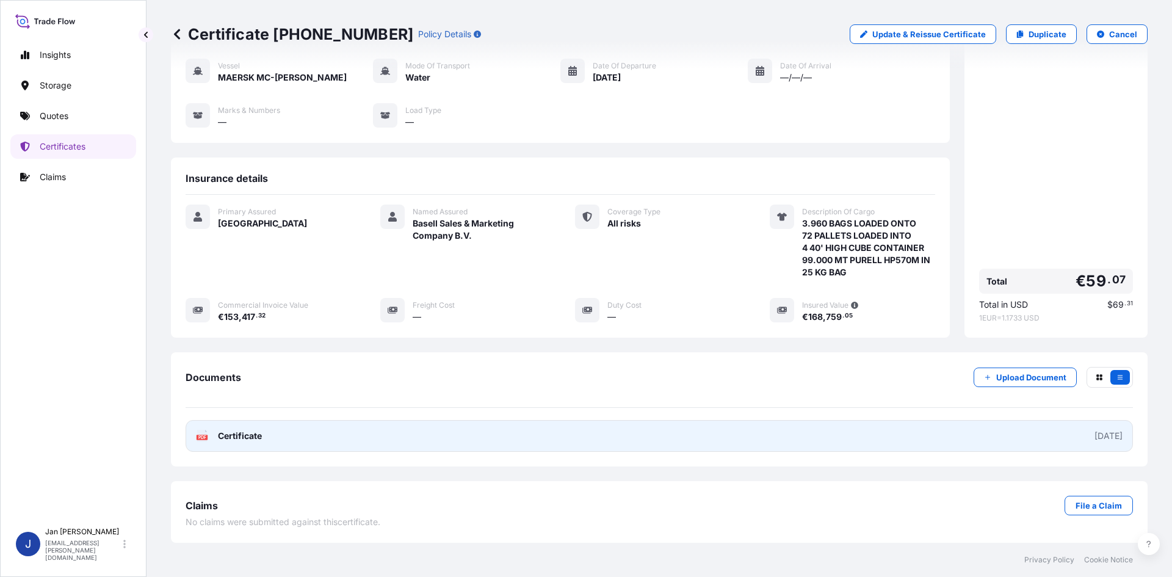
click at [509, 427] on link "PDF Certificate 2025-09-12" at bounding box center [659, 436] width 947 height 32
